Goal: Information Seeking & Learning: Learn about a topic

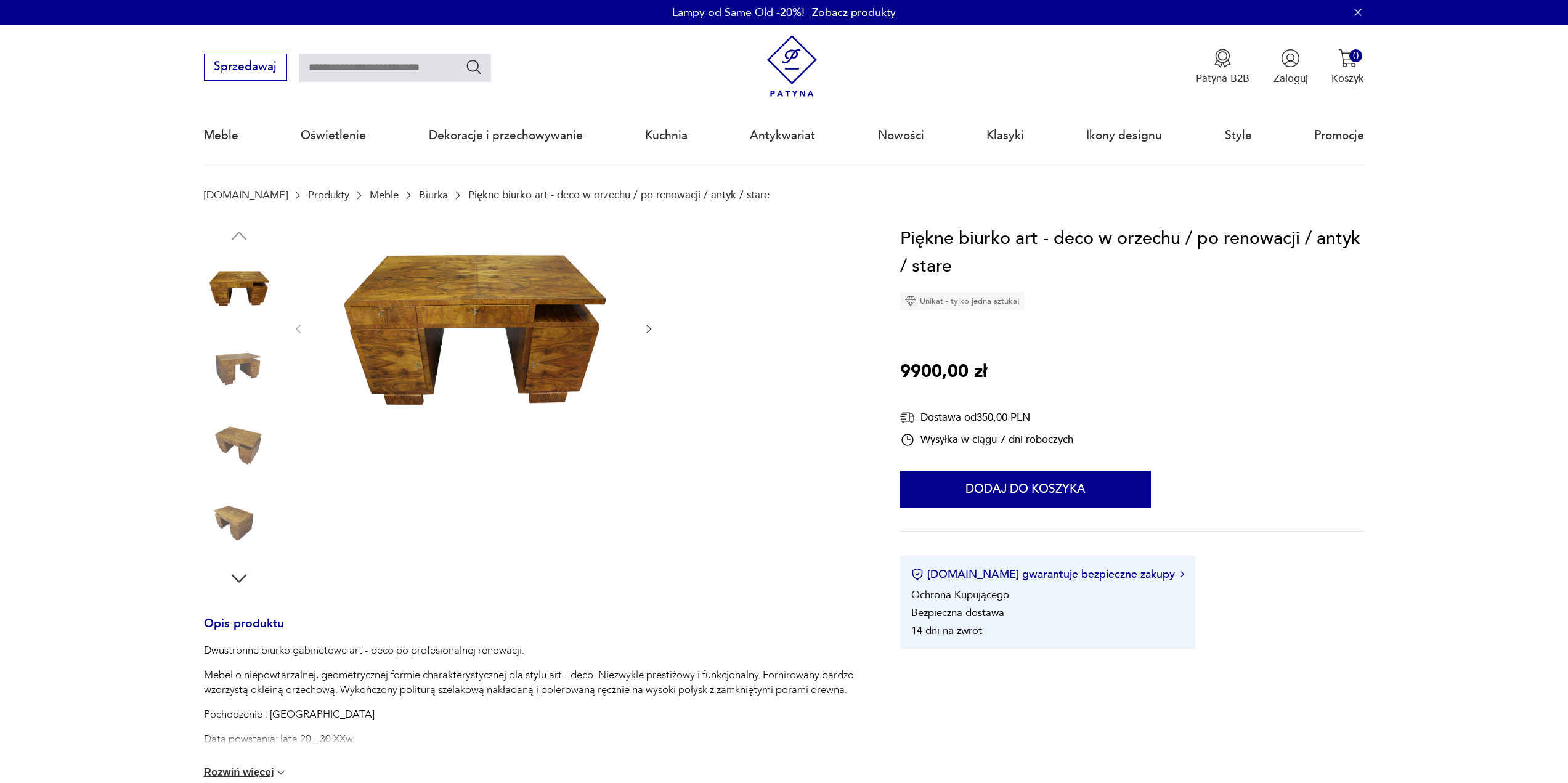
click at [512, 323] on img at bounding box center [473, 328] width 308 height 206
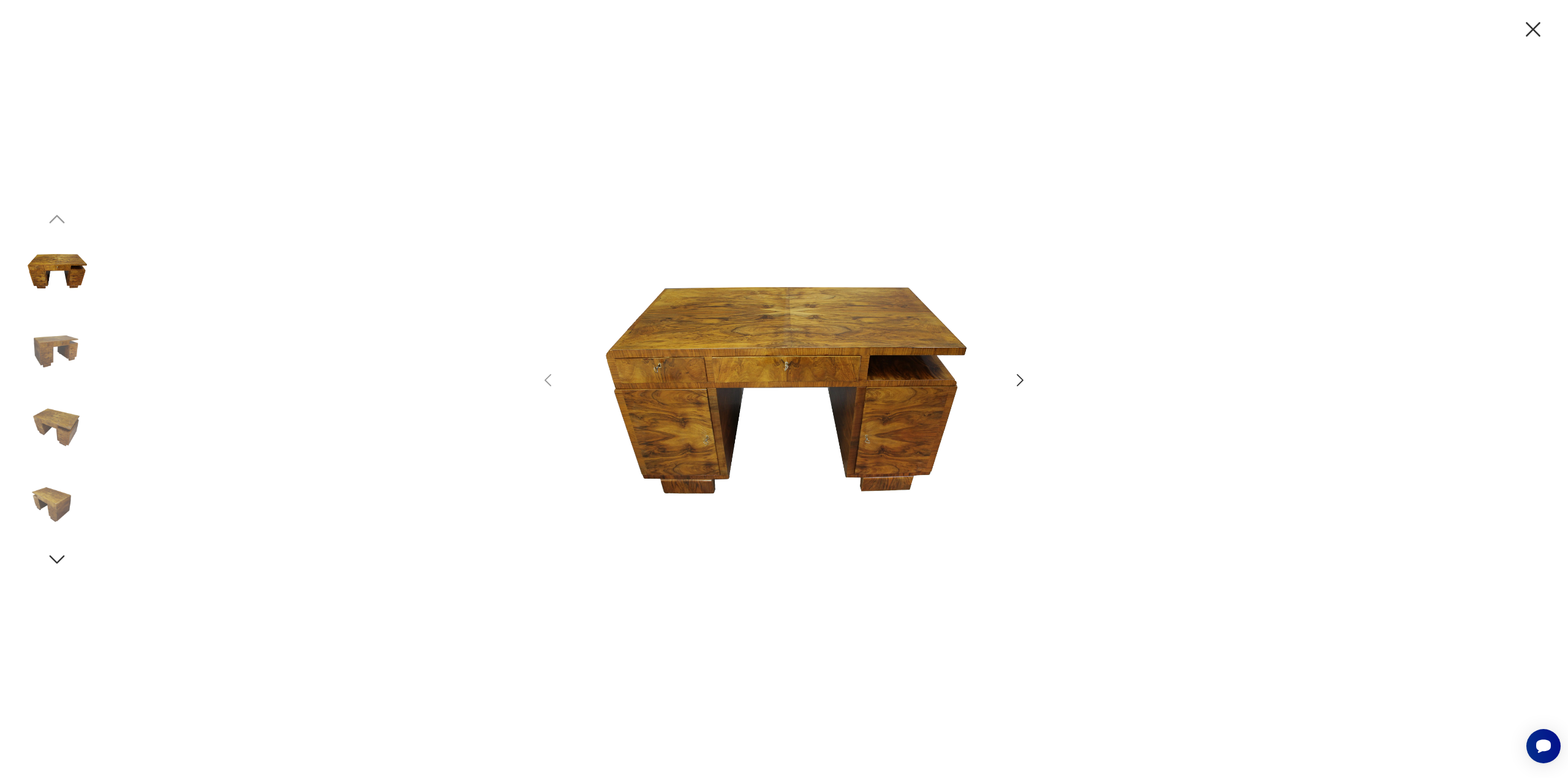
click at [58, 346] on img at bounding box center [57, 349] width 70 height 69
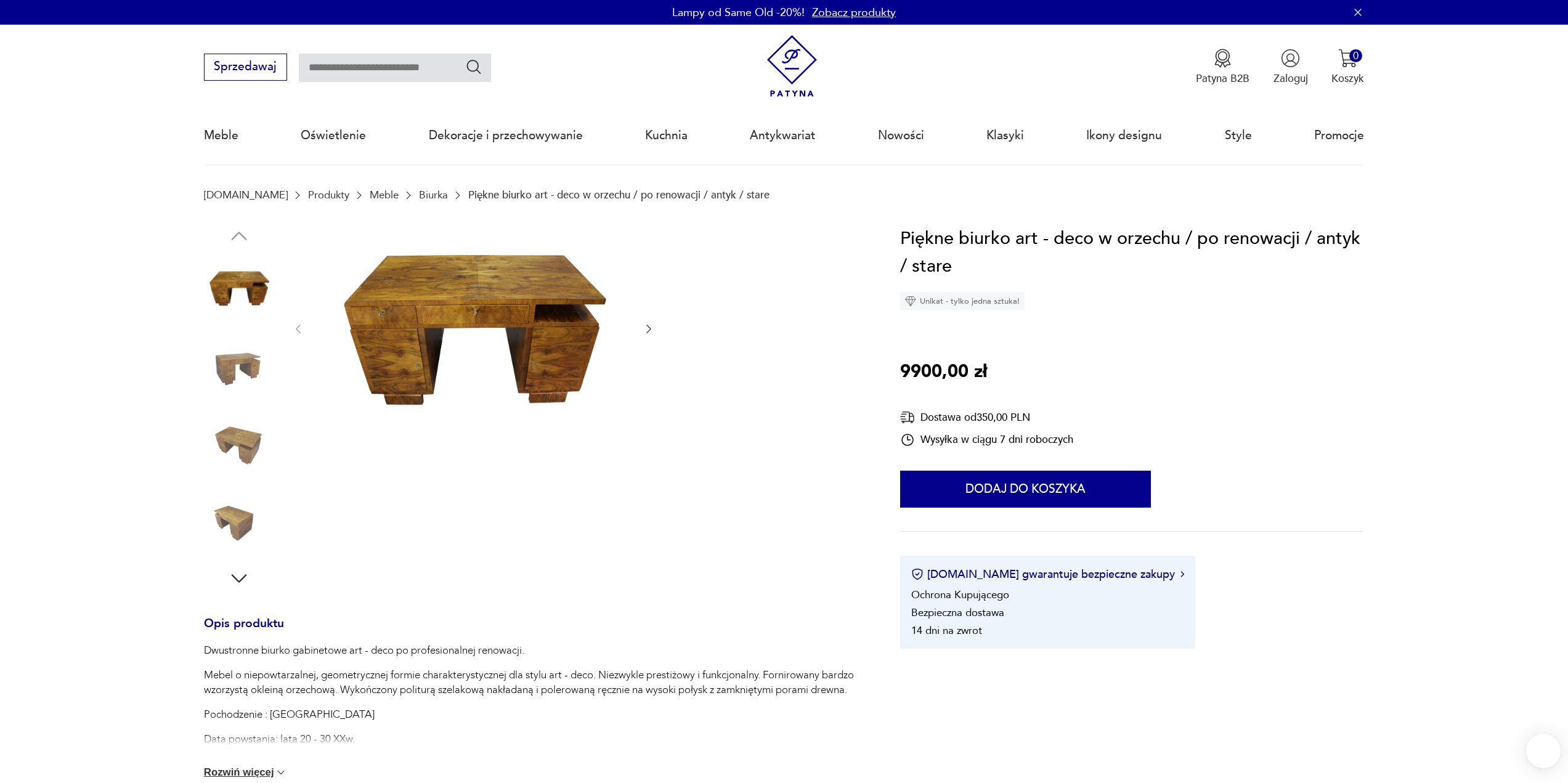
click at [524, 312] on img at bounding box center [473, 328] width 308 height 206
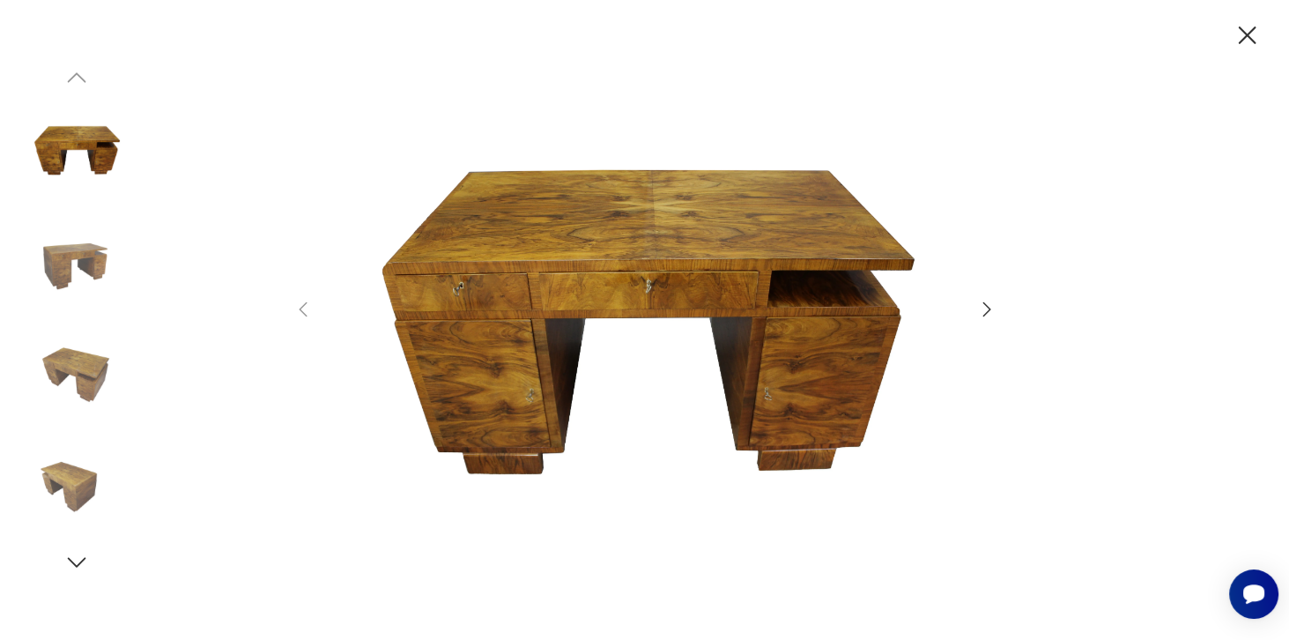
click at [78, 363] on img at bounding box center [76, 374] width 100 height 100
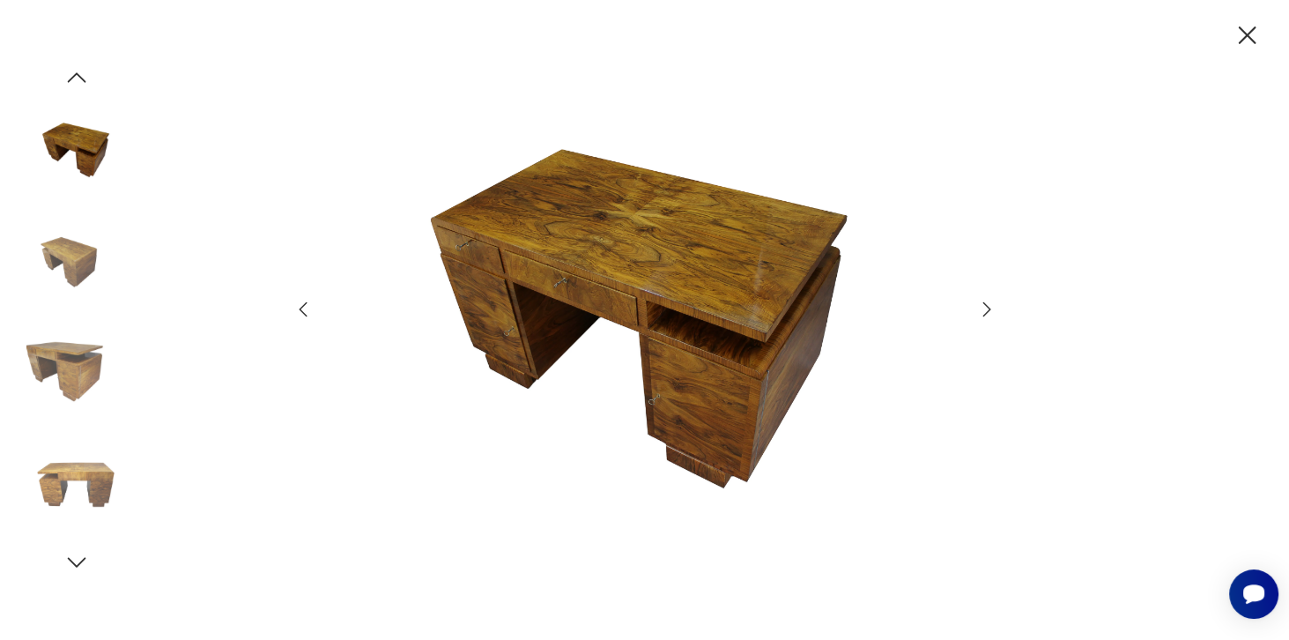
click at [72, 258] on img at bounding box center [76, 262] width 100 height 100
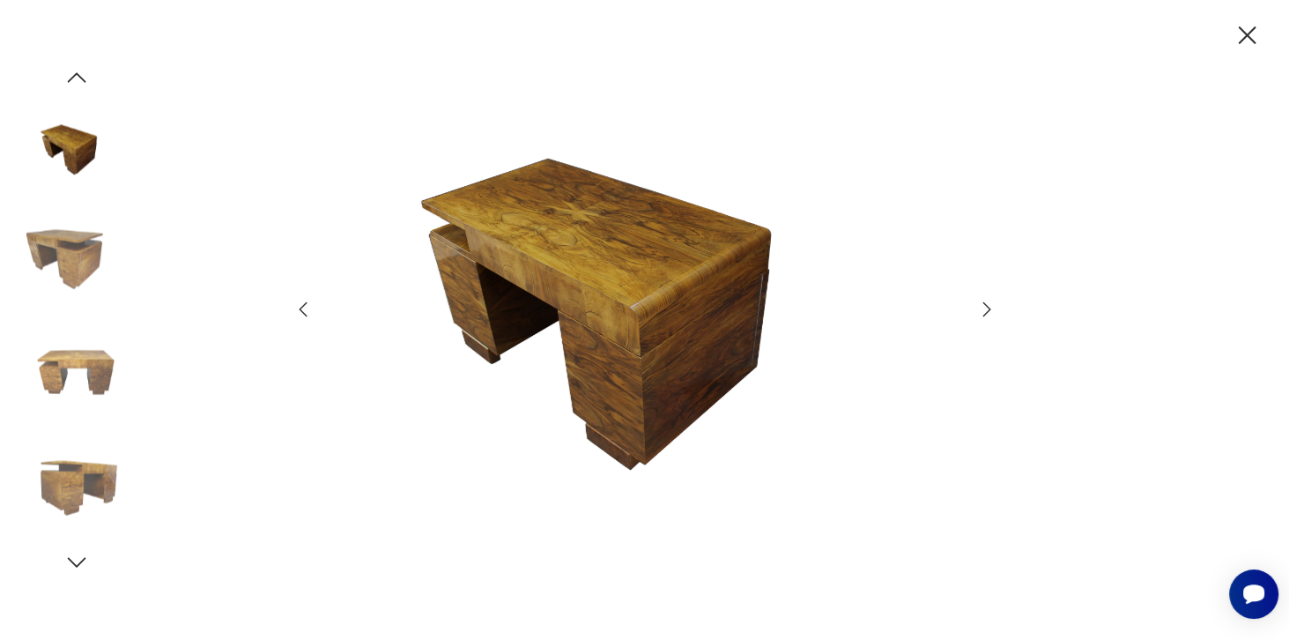
click at [70, 145] on img at bounding box center [76, 150] width 100 height 100
click at [85, 70] on icon "button" at bounding box center [76, 77] width 26 height 26
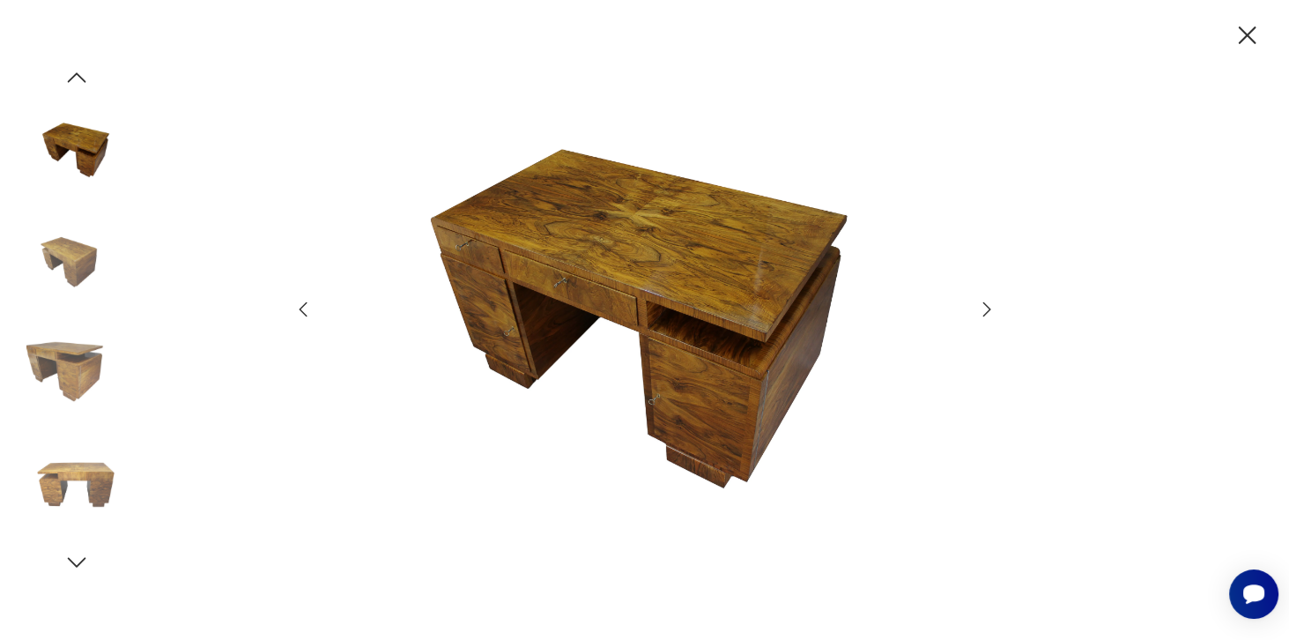
click at [85, 144] on img at bounding box center [76, 150] width 100 height 100
